Goal: Information Seeking & Learning: Learn about a topic

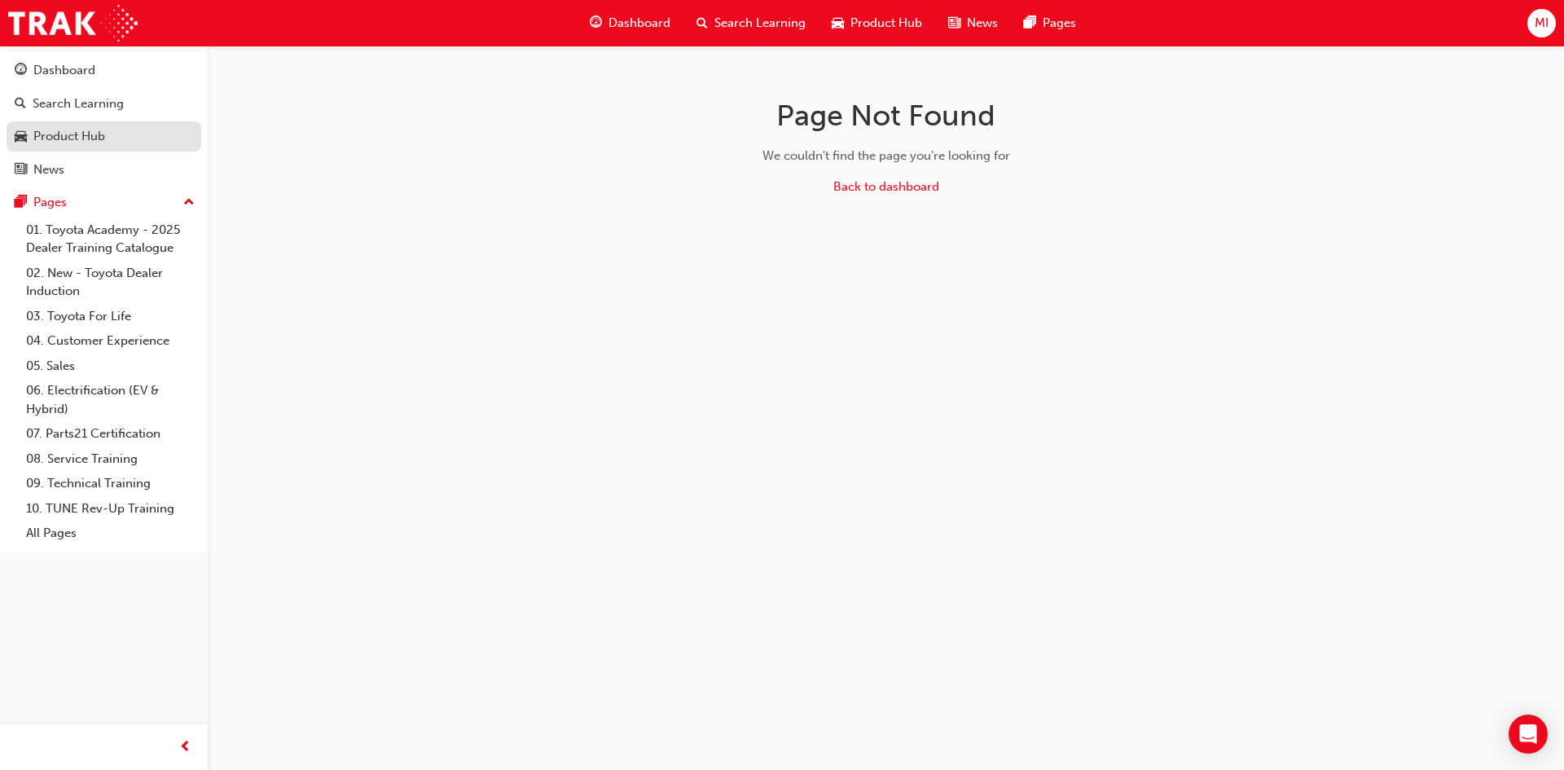
click at [82, 138] on div "Product Hub" at bounding box center [69, 136] width 72 height 19
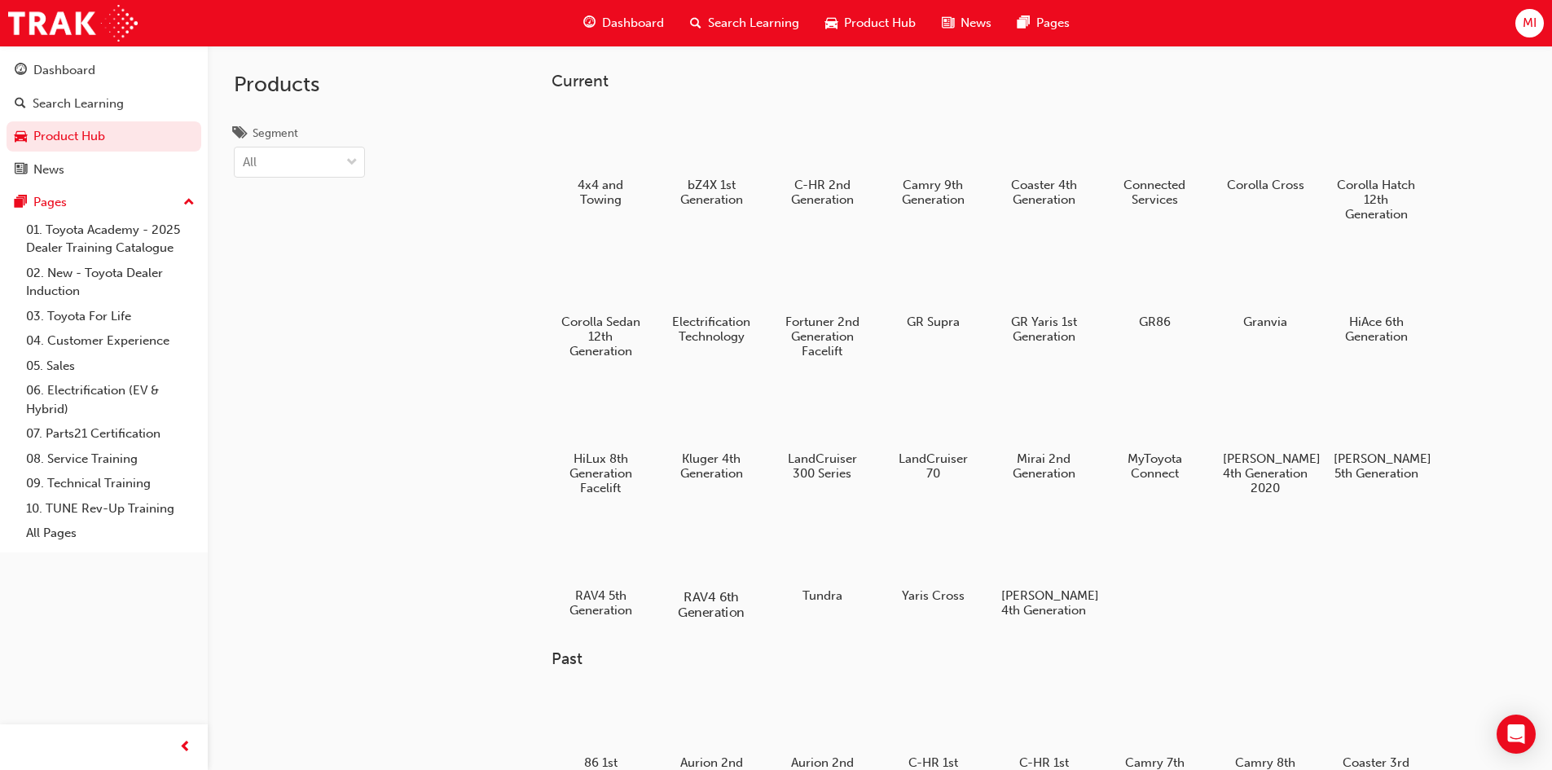
click at [693, 565] on div at bounding box center [710, 549] width 90 height 65
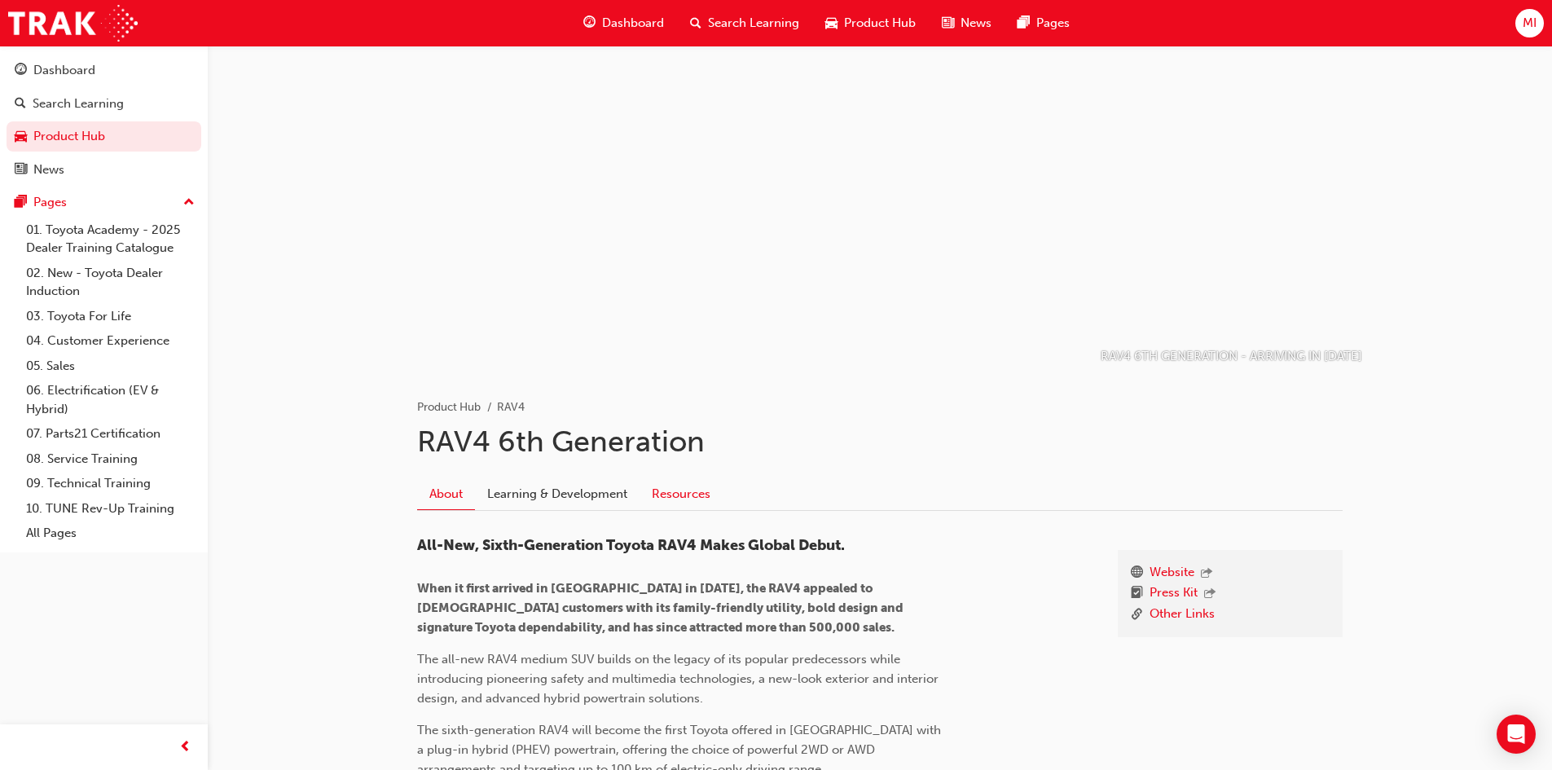
click at [700, 497] on link "Resources" at bounding box center [680, 493] width 83 height 31
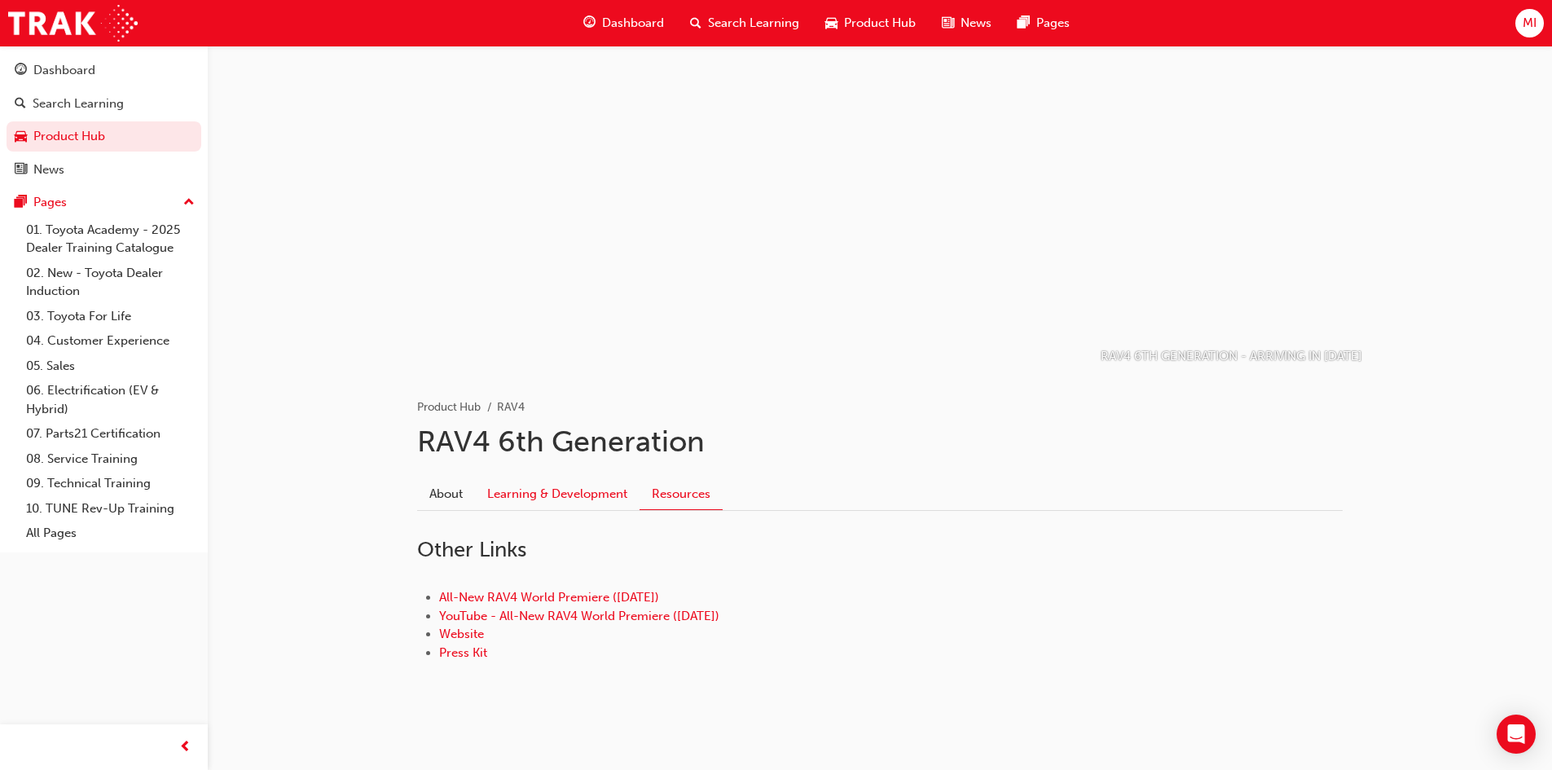
click at [547, 497] on link "Learning & Development" at bounding box center [557, 493] width 165 height 31
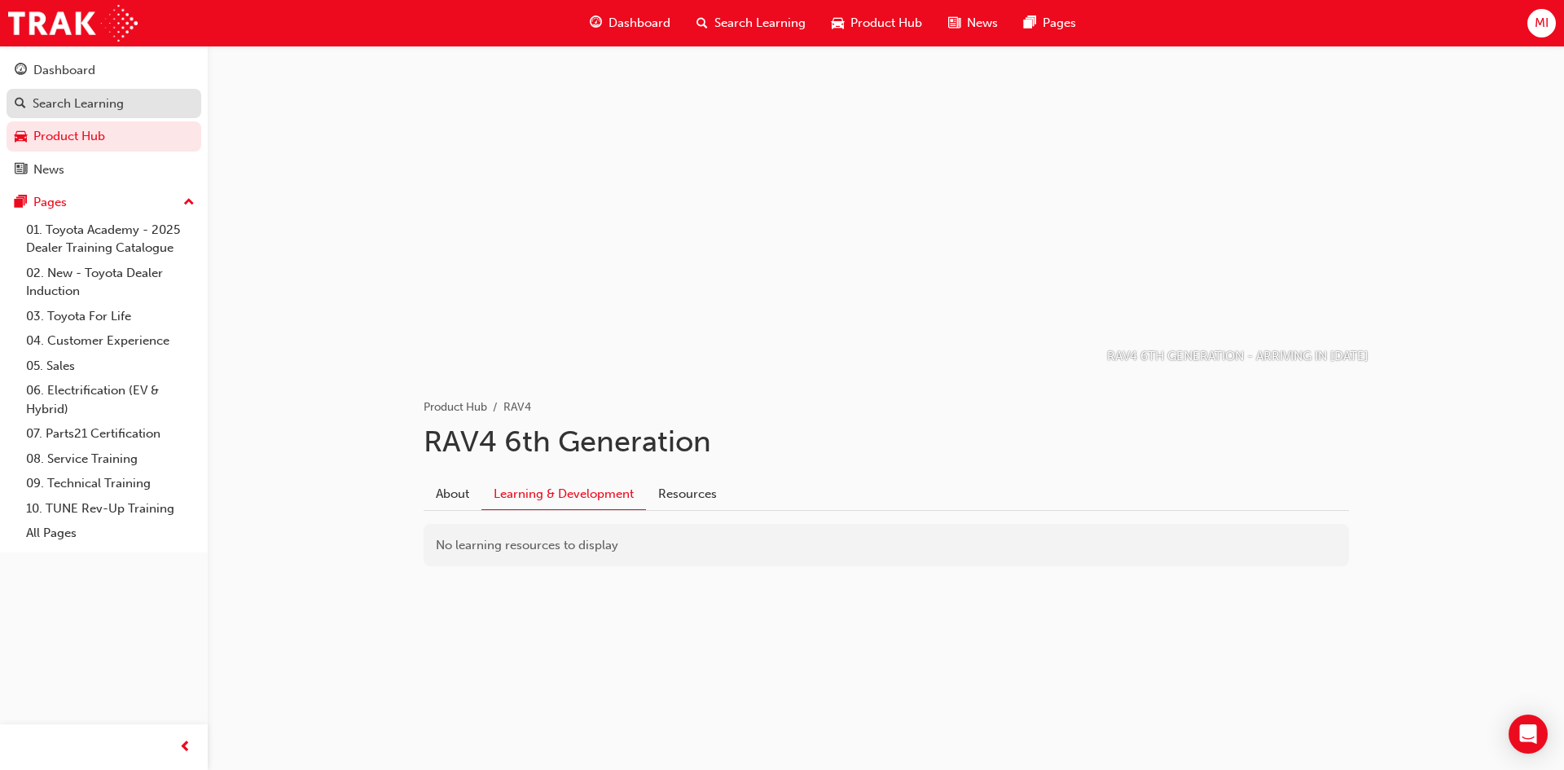
click at [81, 110] on div "Search Learning" at bounding box center [78, 103] width 91 height 19
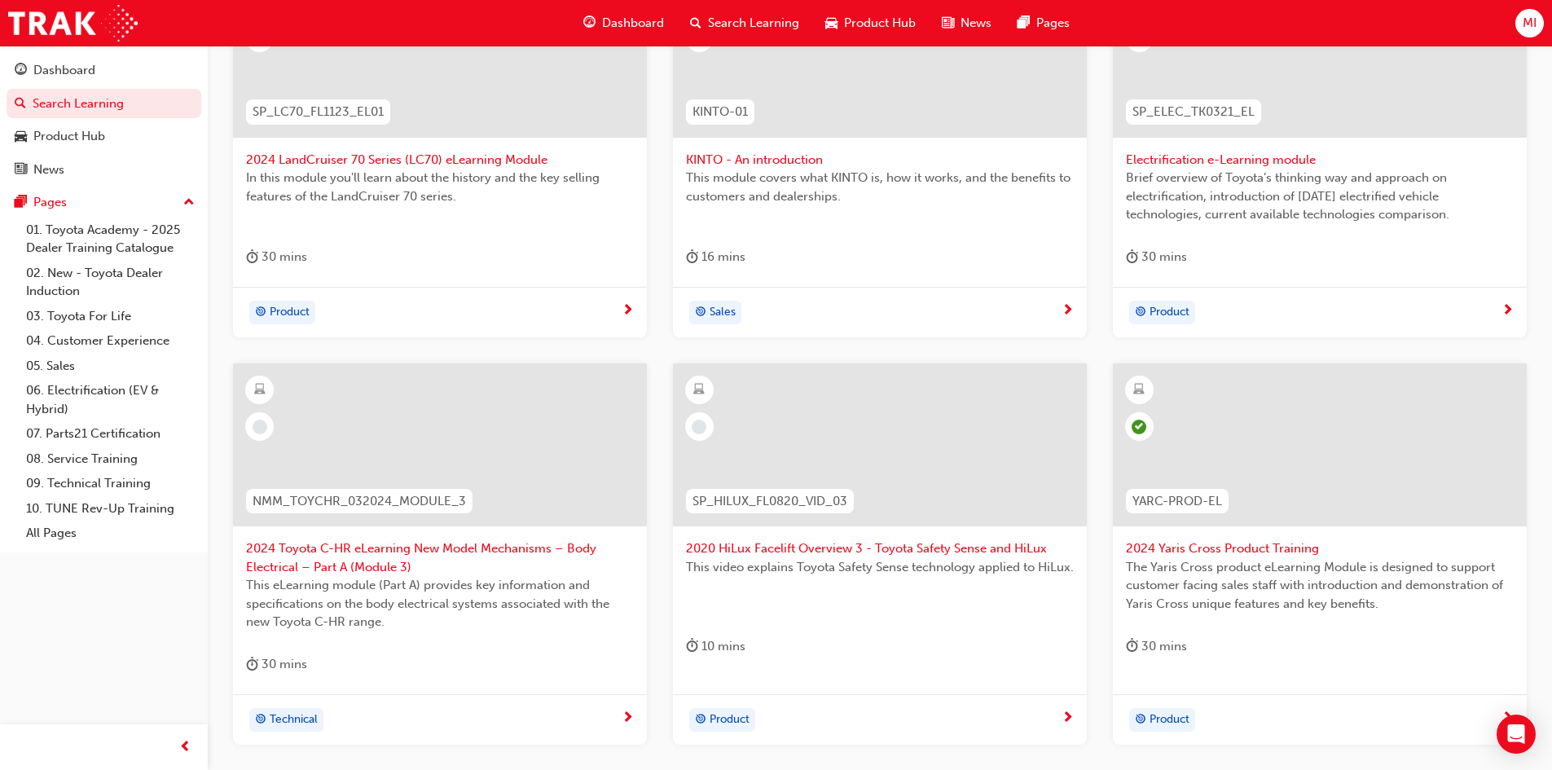
scroll to position [407, 0]
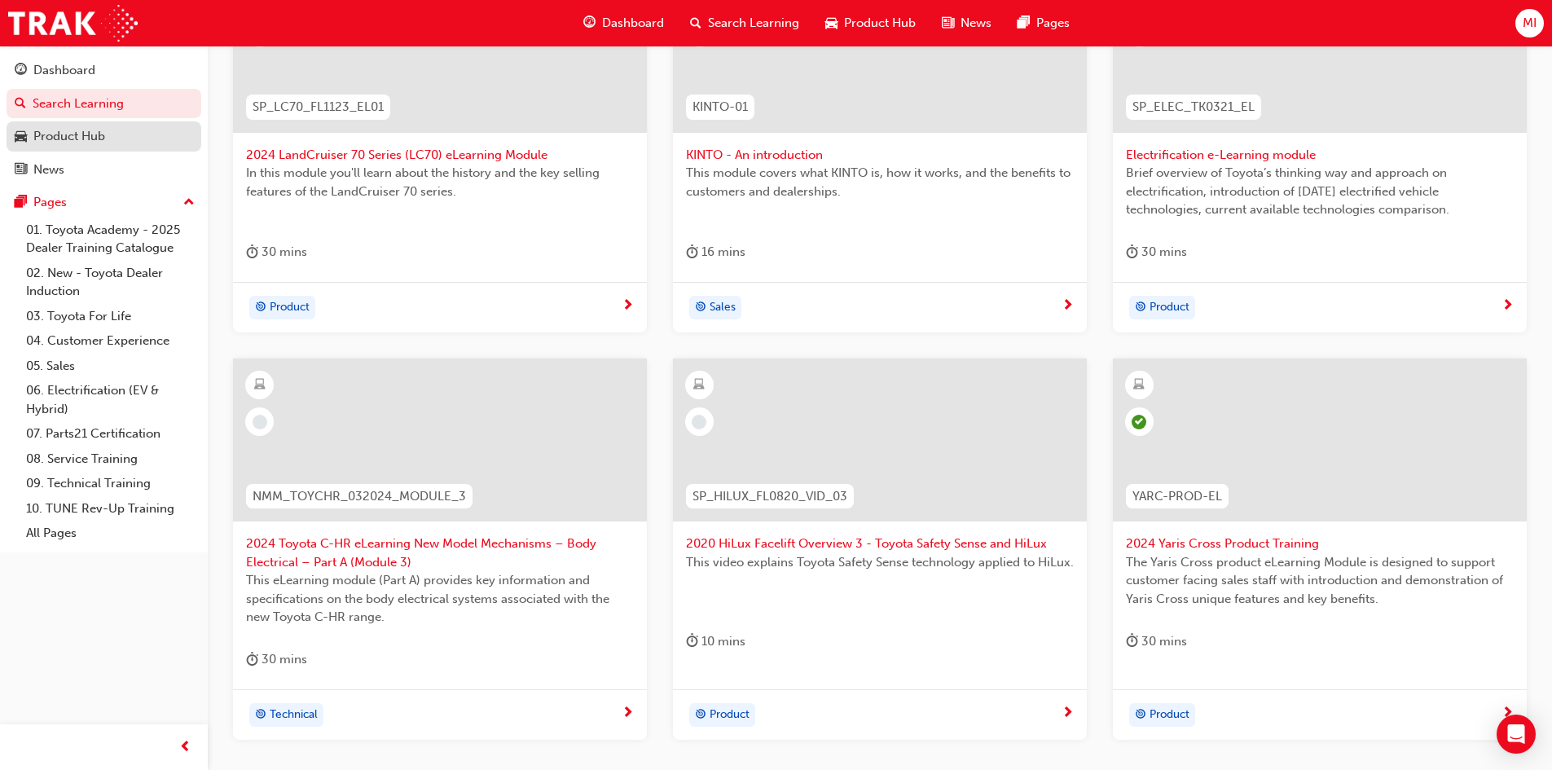
click at [56, 140] on div "Product Hub" at bounding box center [69, 136] width 72 height 19
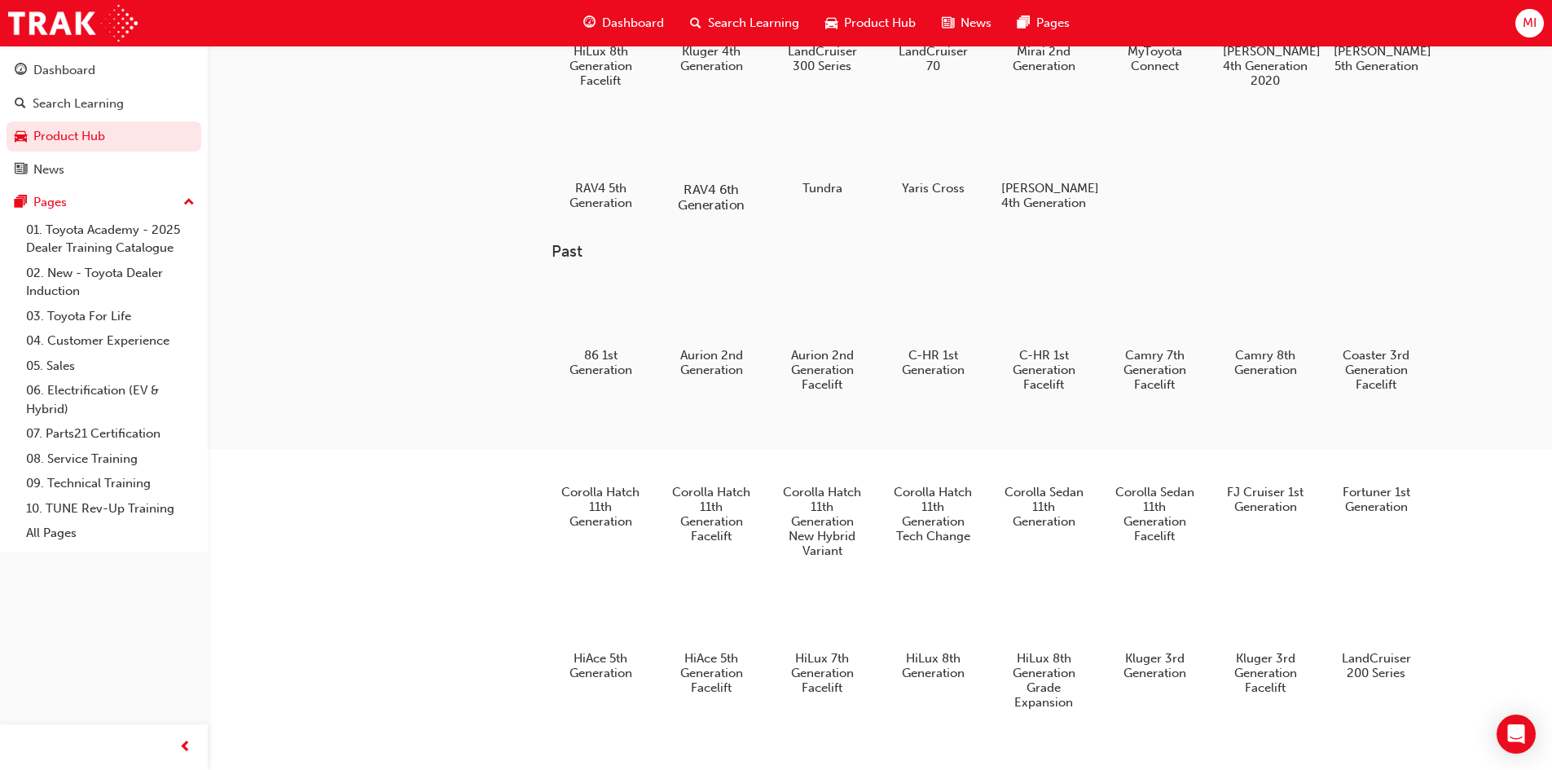
click at [706, 202] on h5 "RAV4 6th Generation" at bounding box center [710, 197] width 90 height 31
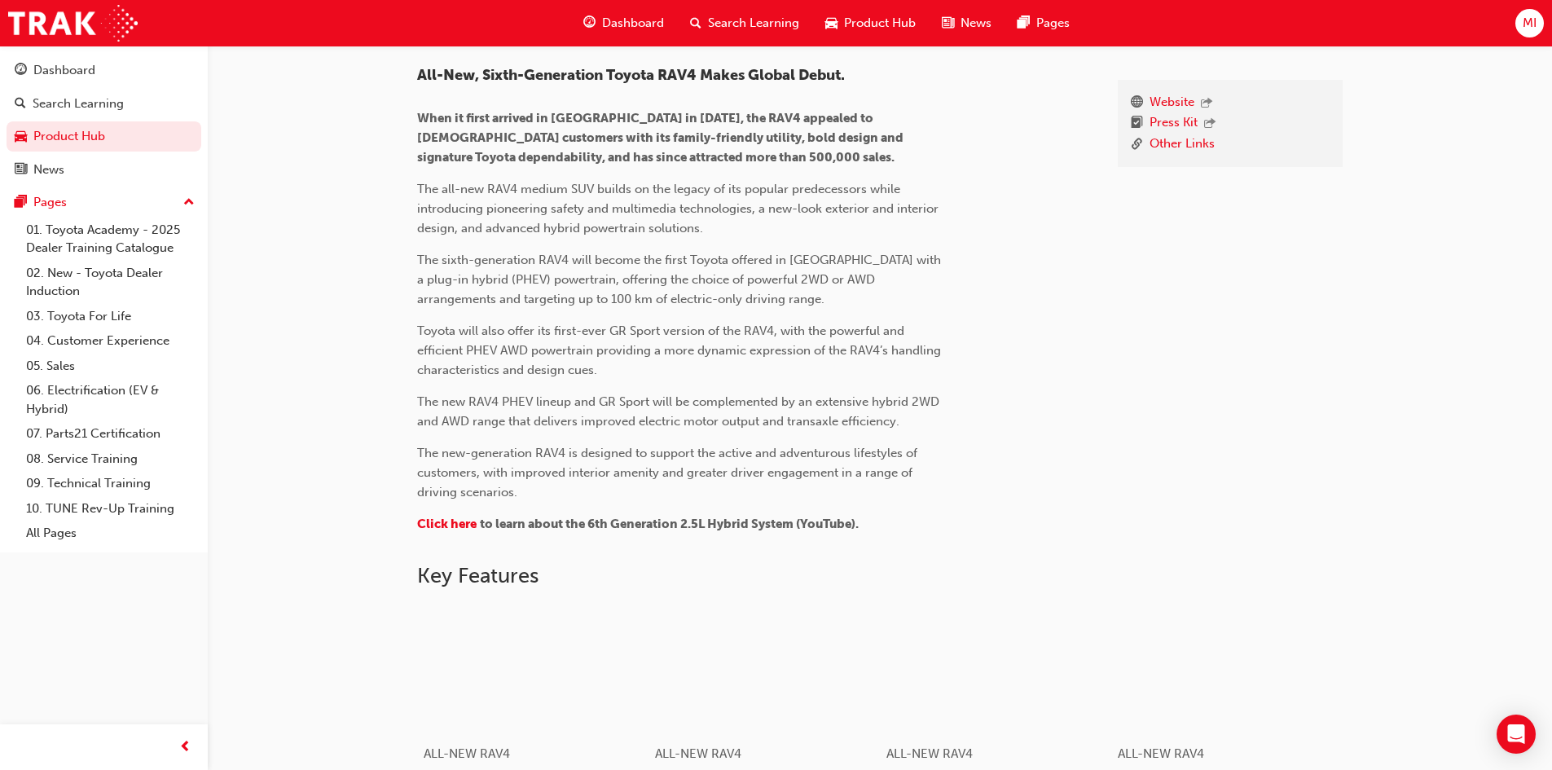
scroll to position [163, 0]
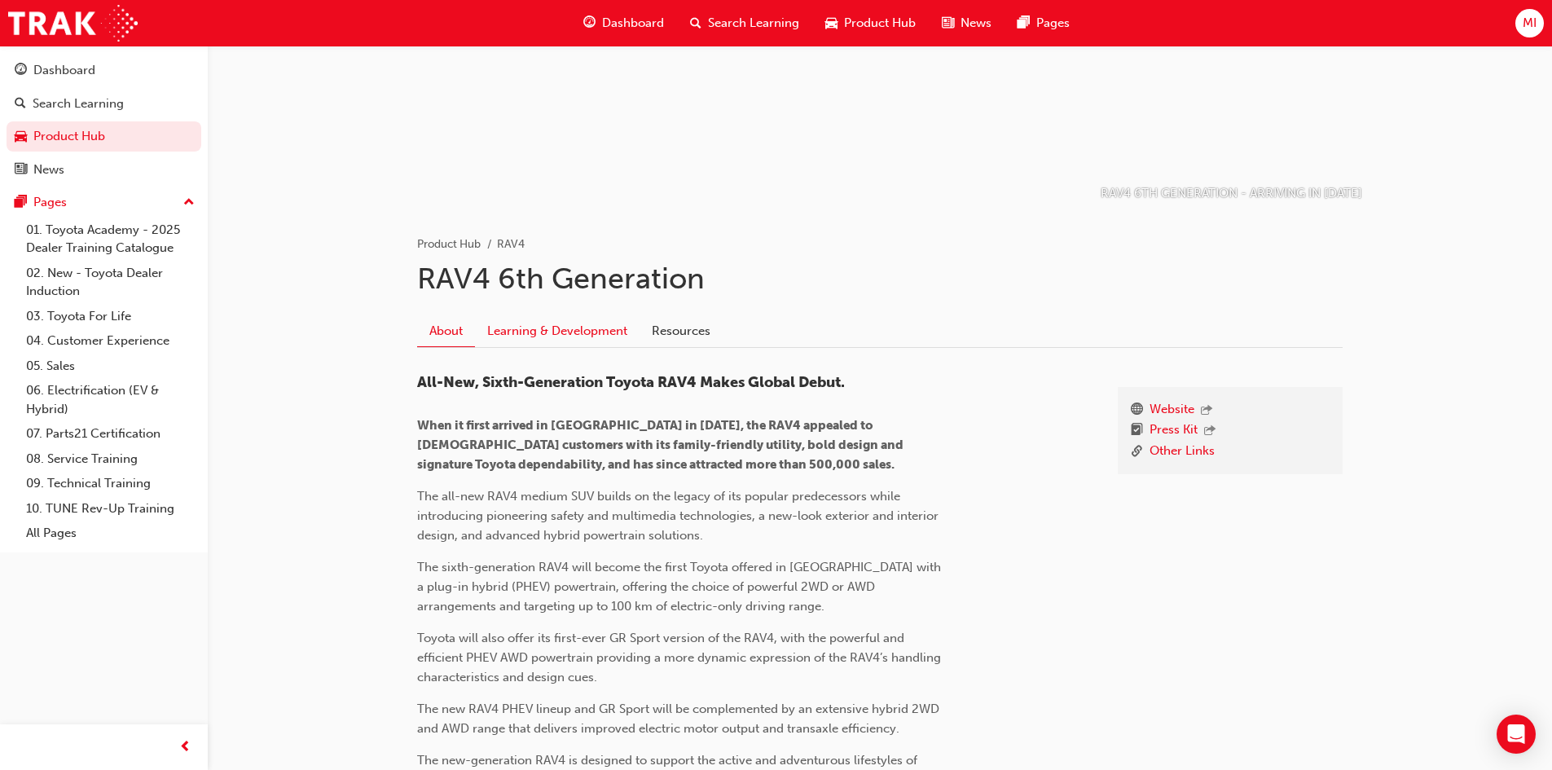
click at [567, 335] on link "Learning & Development" at bounding box center [557, 330] width 165 height 31
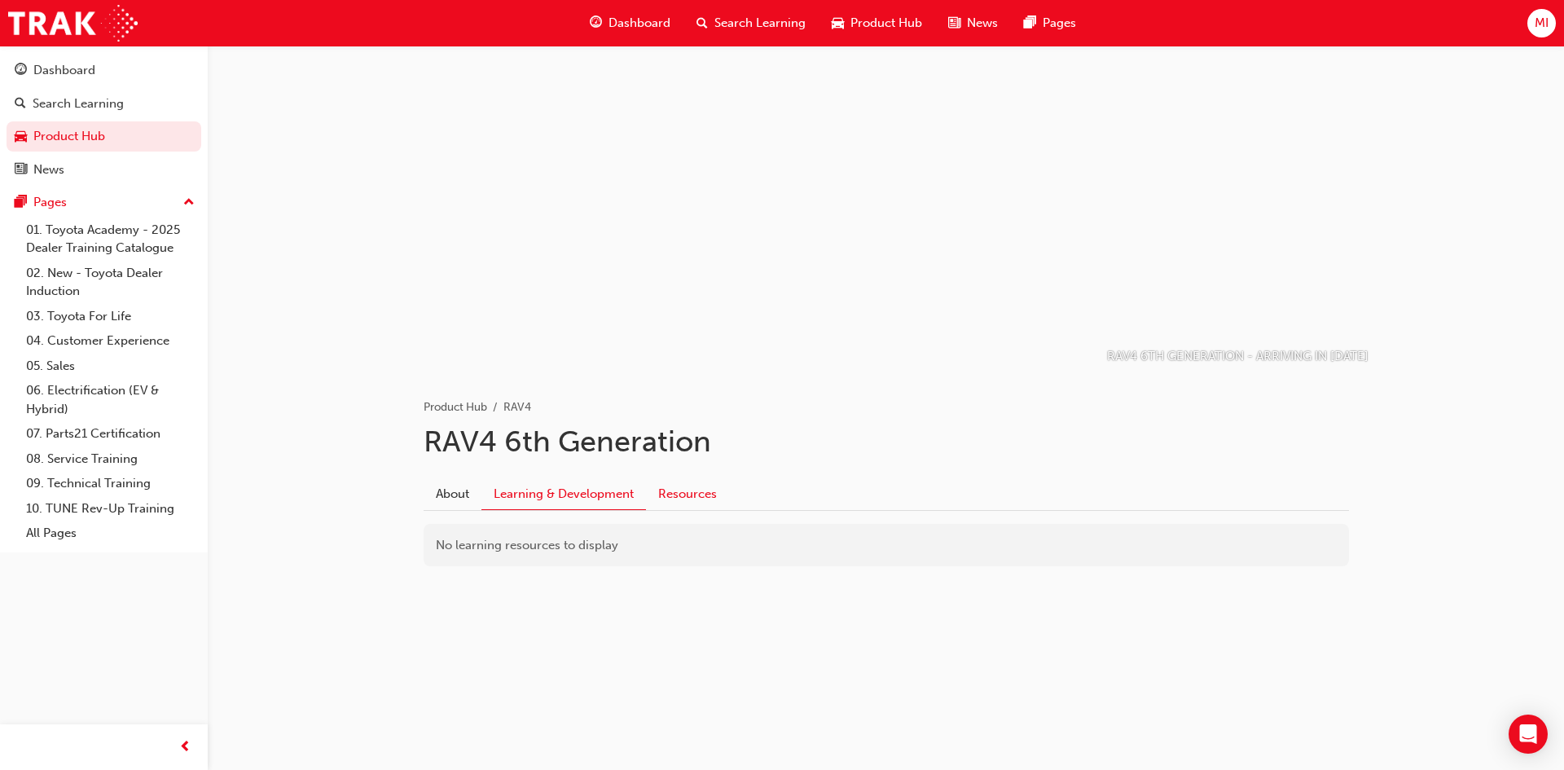
click at [669, 498] on link "Resources" at bounding box center [687, 493] width 83 height 31
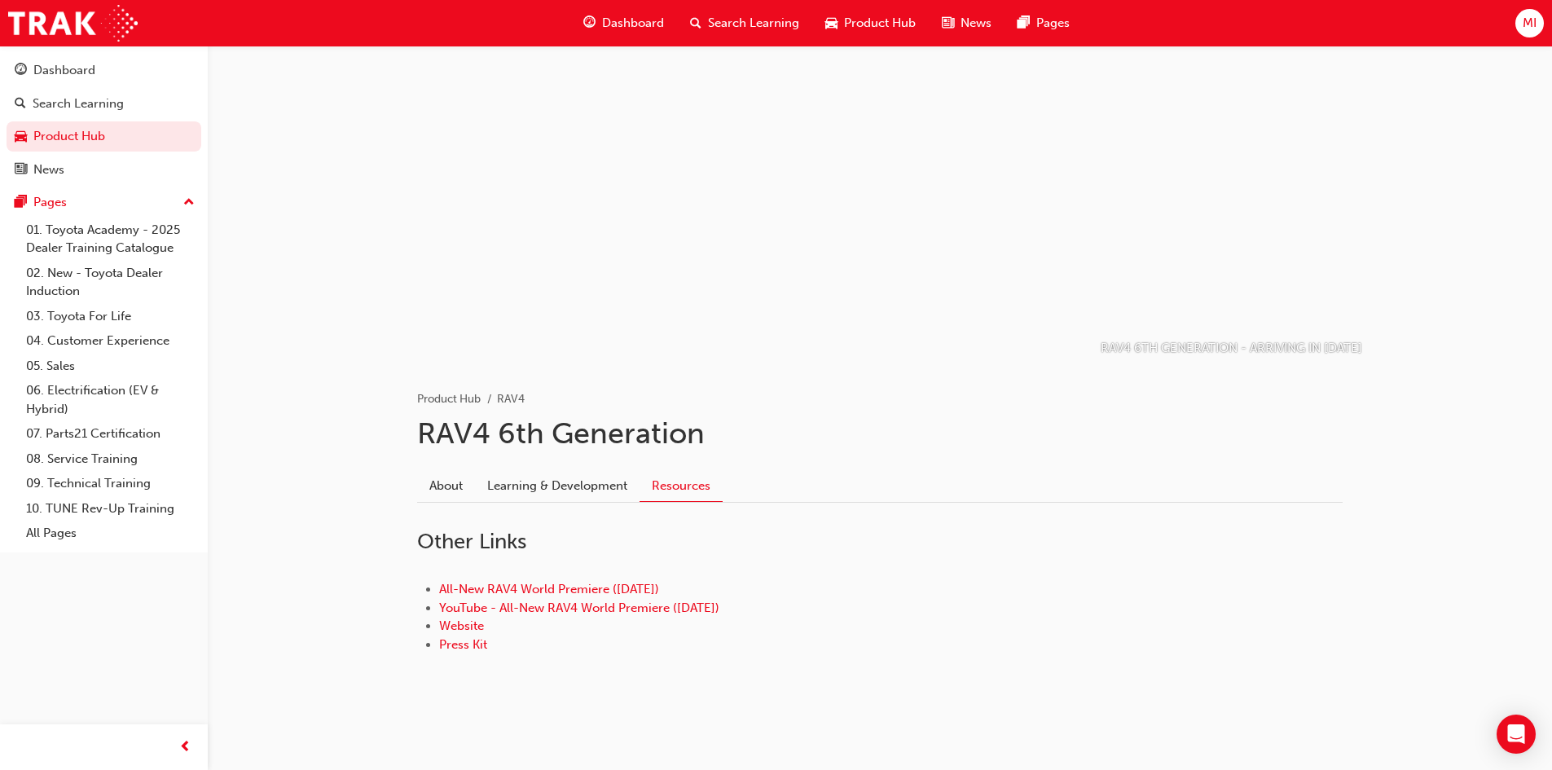
scroll to position [11, 0]
click at [544, 488] on link "Learning & Development" at bounding box center [557, 483] width 165 height 31
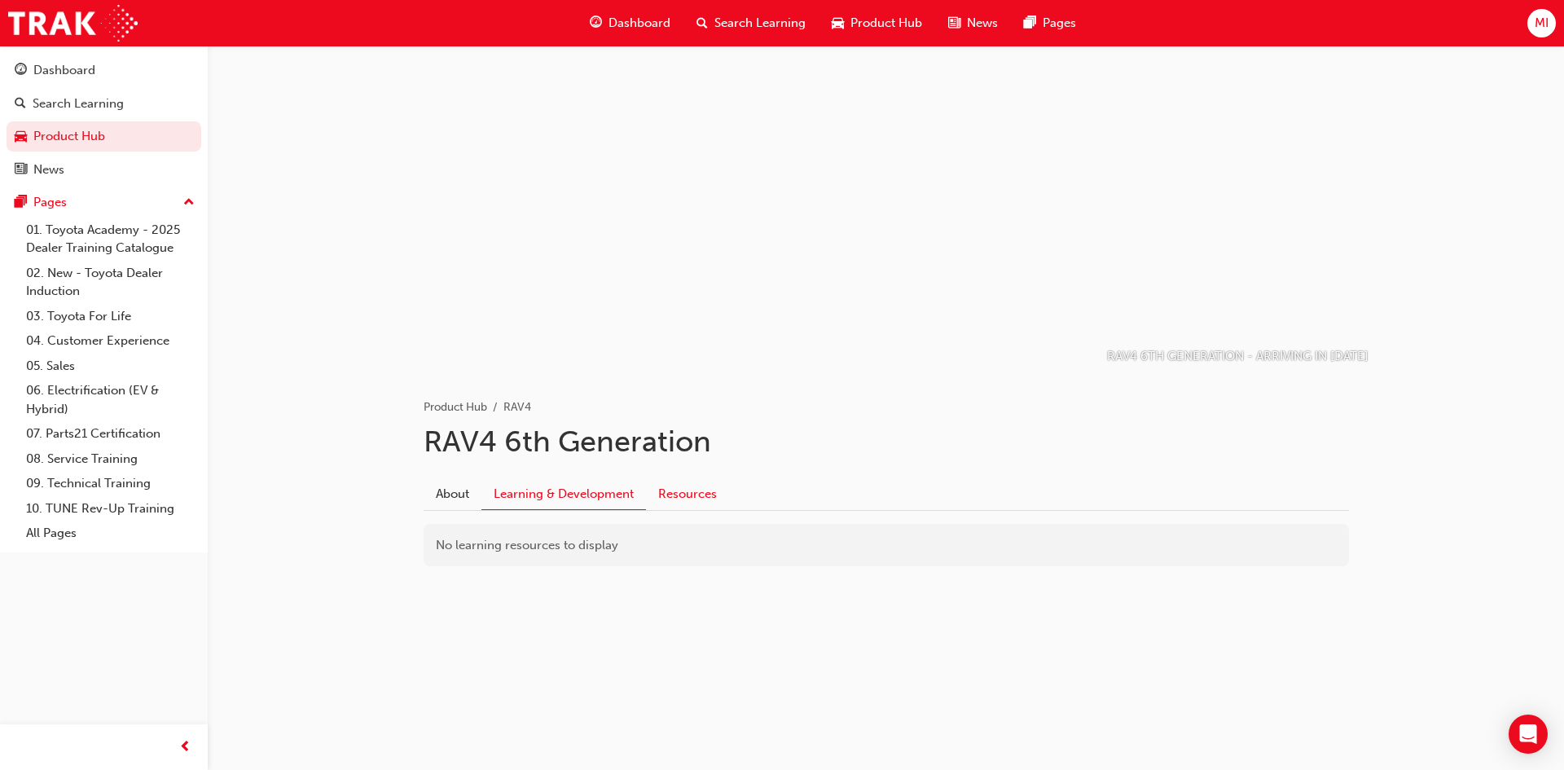
click at [701, 486] on link "Resources" at bounding box center [687, 493] width 83 height 31
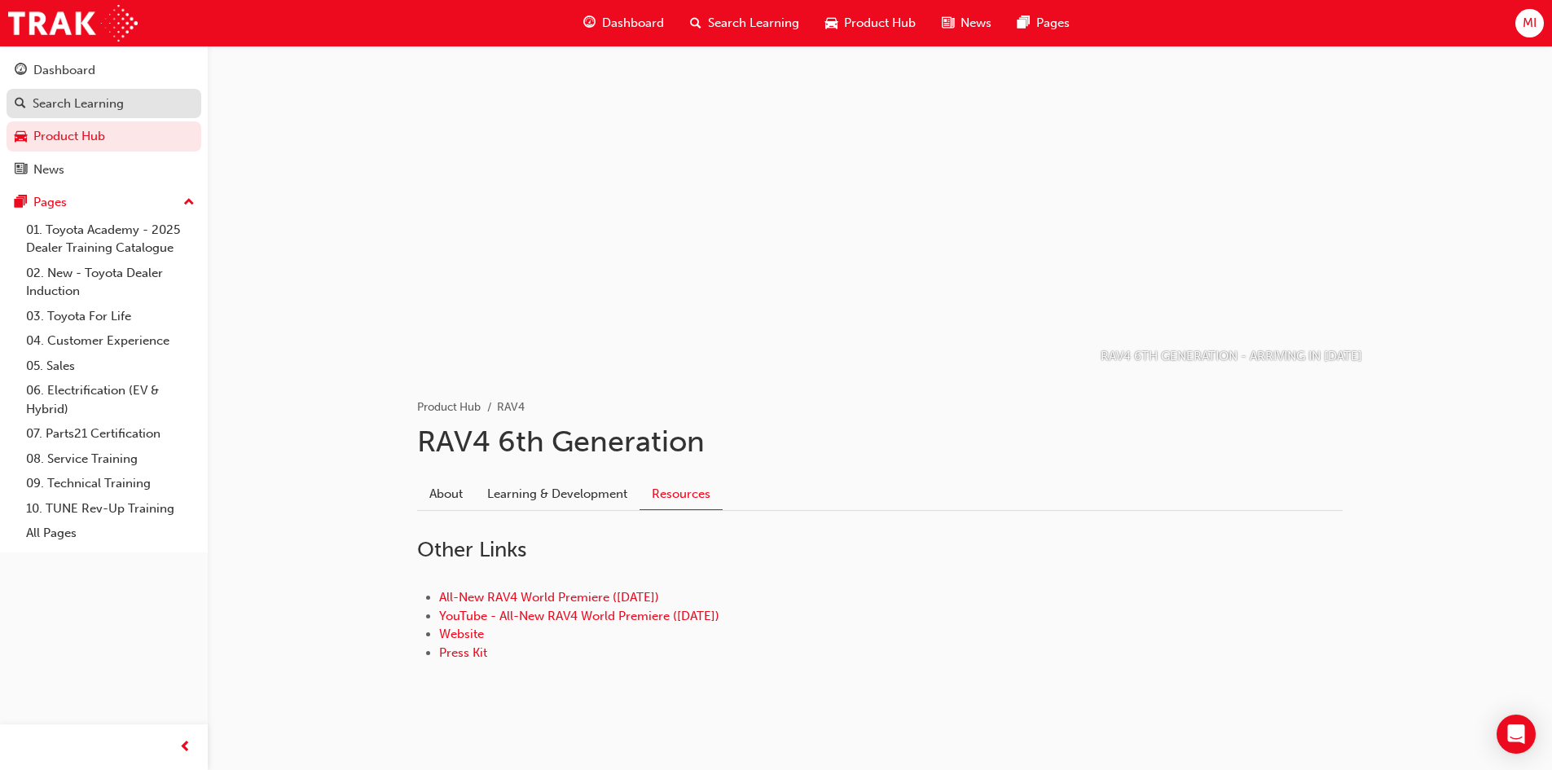
click at [59, 94] on div "Search Learning" at bounding box center [78, 103] width 91 height 19
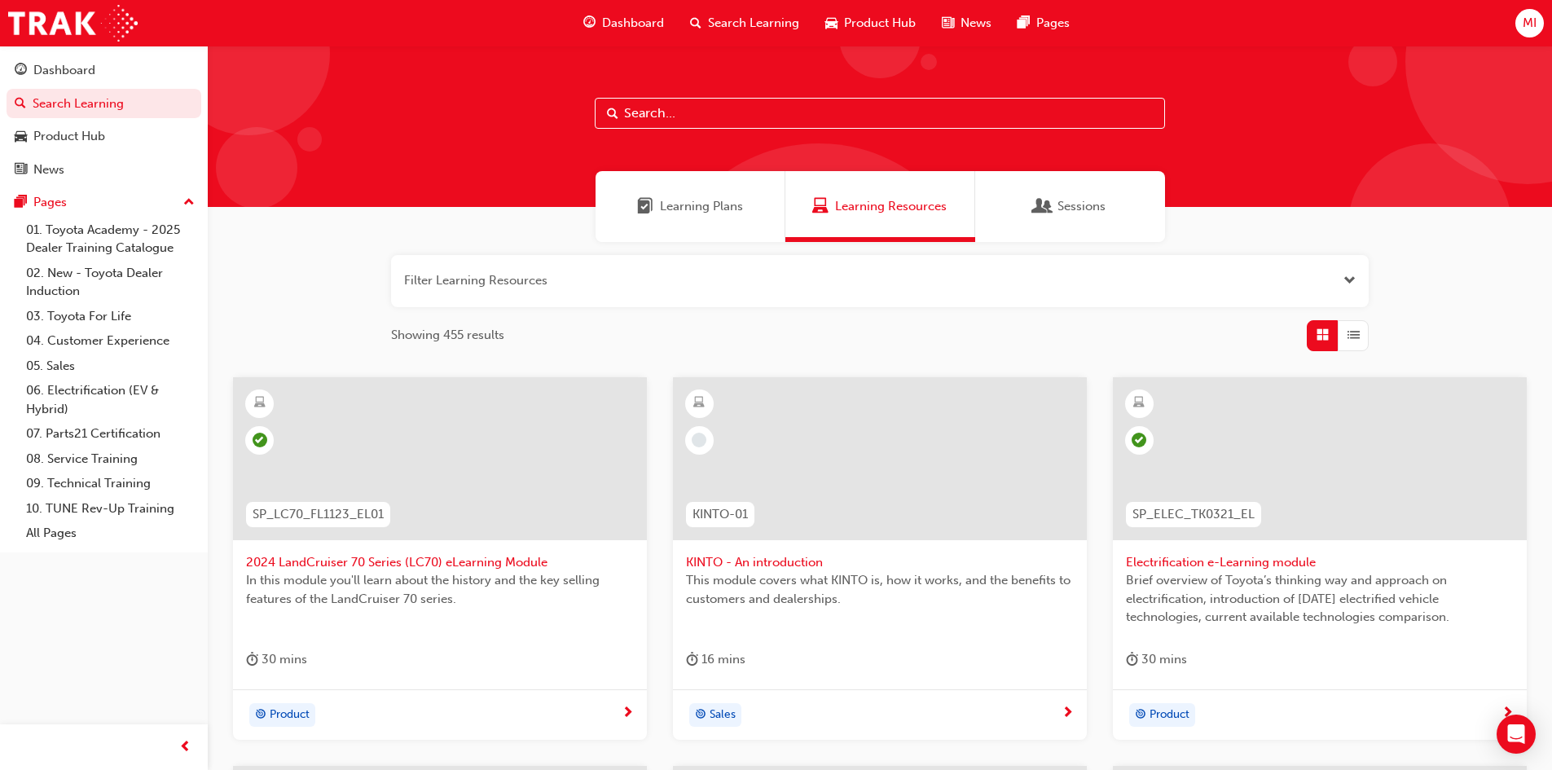
click at [684, 110] on input "text" at bounding box center [880, 113] width 570 height 31
type input "rav4"
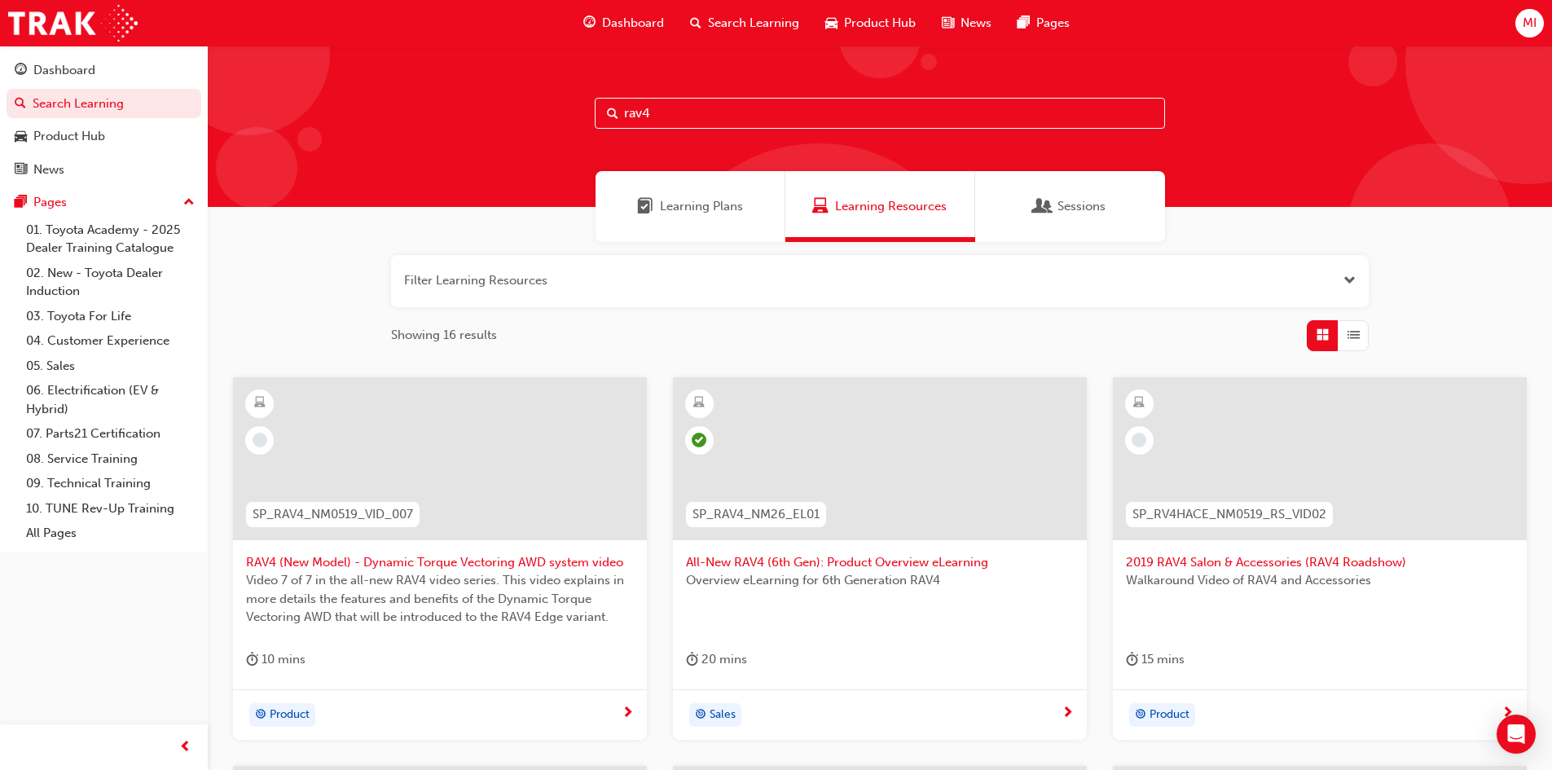
click at [847, 563] on span "All-New RAV4 (6th Gen): Product Overview eLearning" at bounding box center [880, 562] width 388 height 19
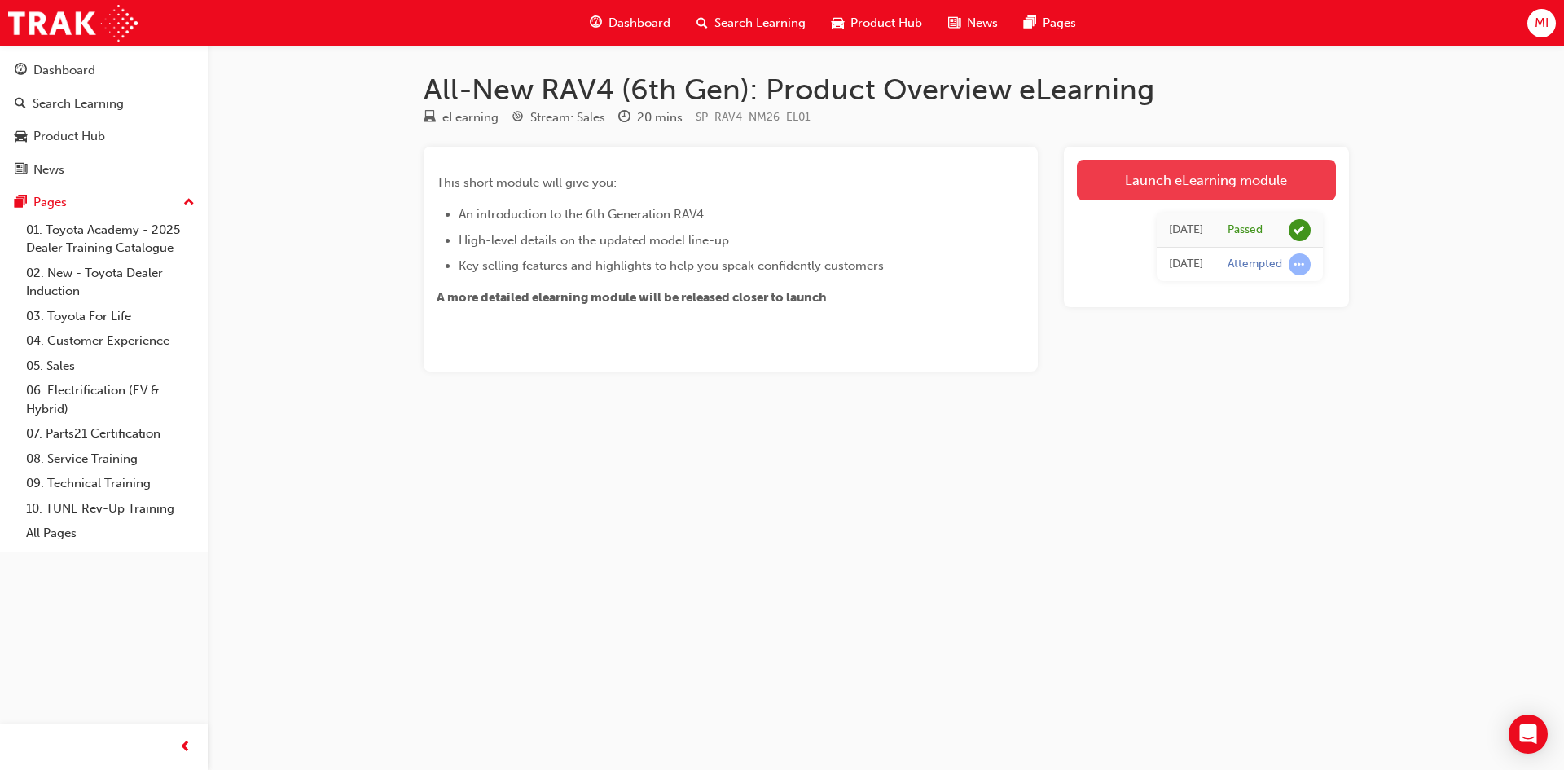
click at [1179, 195] on link "Launch eLearning module" at bounding box center [1206, 180] width 259 height 41
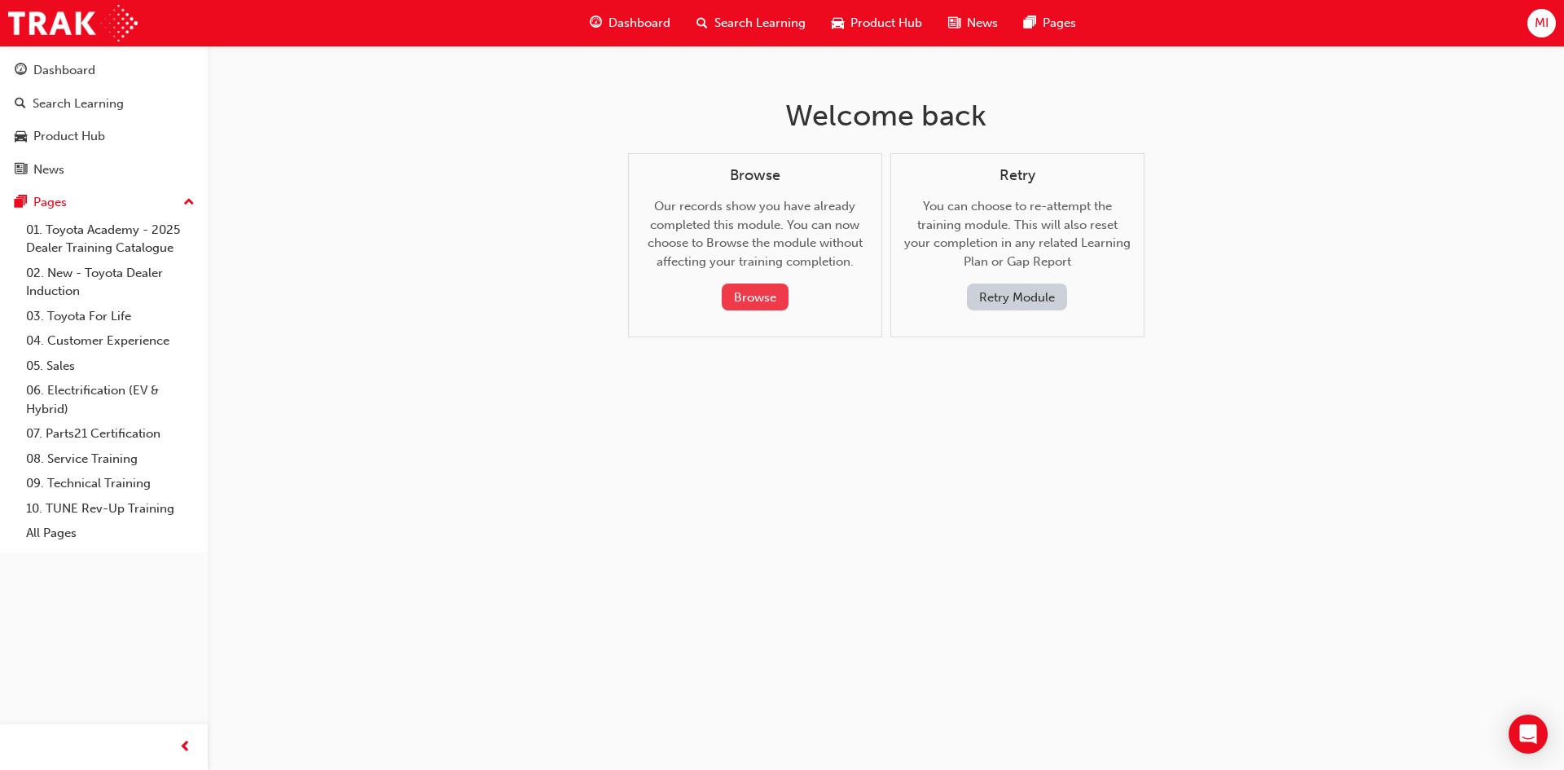
click at [732, 296] on button "Browse" at bounding box center [755, 296] width 67 height 27
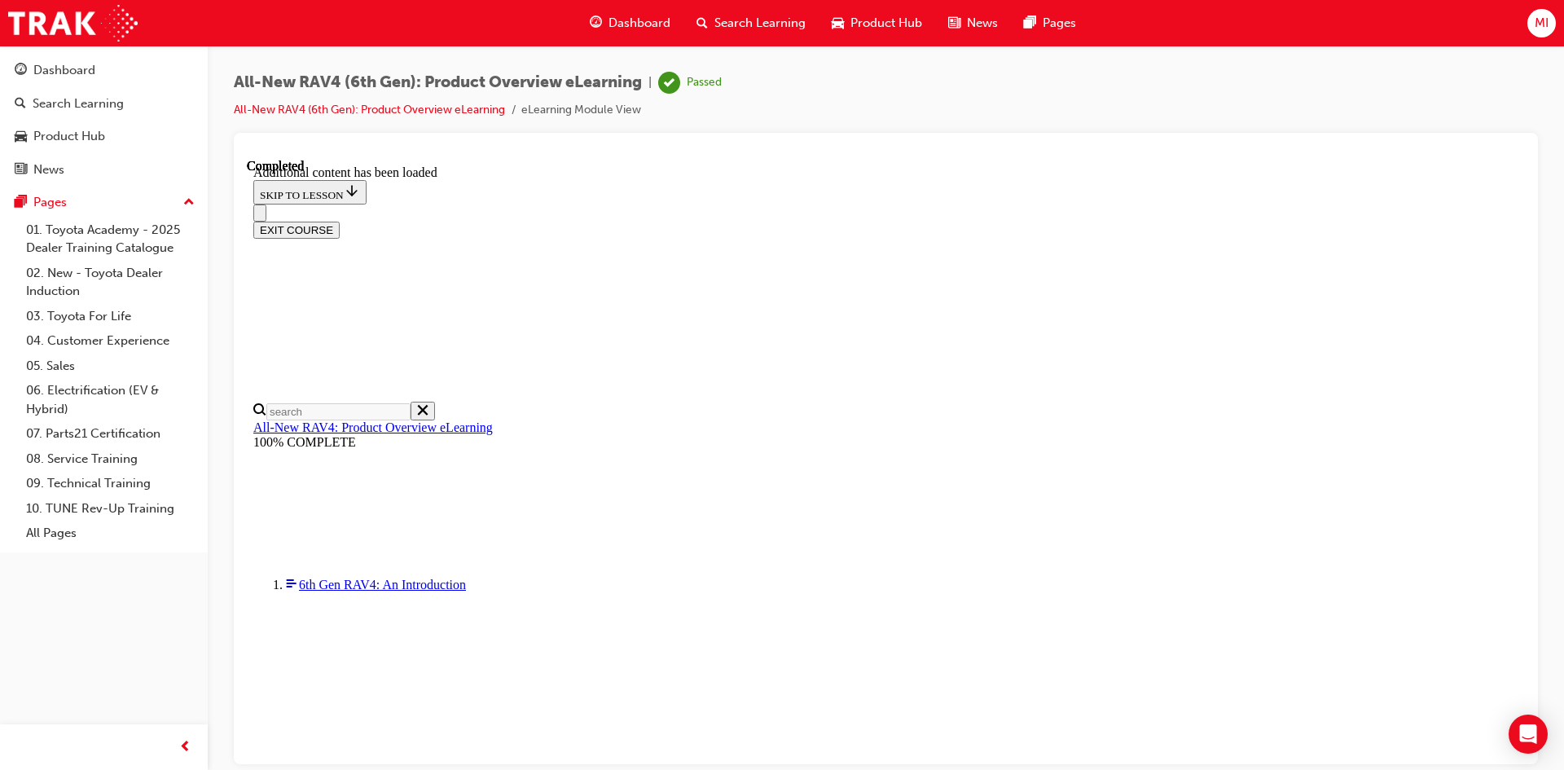
scroll to position [23, 0]
